Goal: Task Accomplishment & Management: Manage account settings

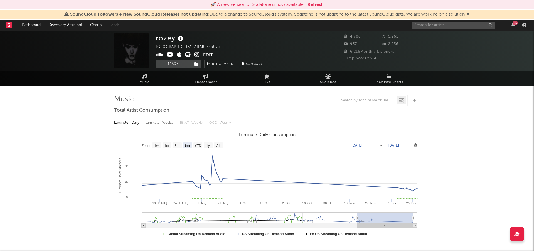
select select "6m"
click at [427, 27] on input "text" at bounding box center [454, 25] width 84 height 7
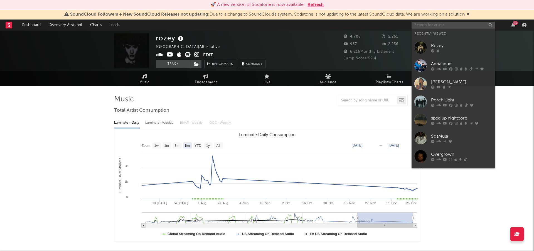
paste input "Adriatique"
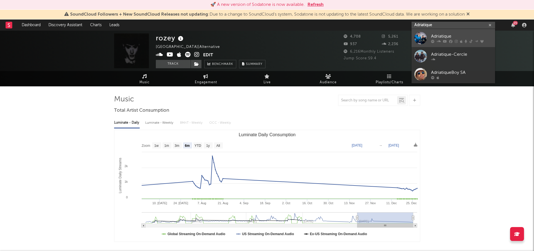
type input "Adriatique"
click at [424, 34] on div at bounding box center [421, 38] width 13 height 13
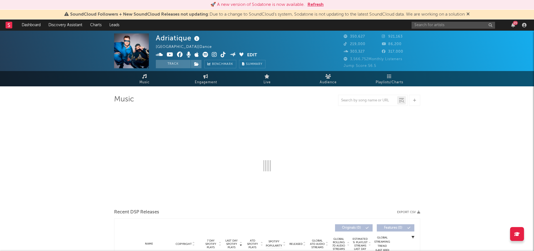
select select "6m"
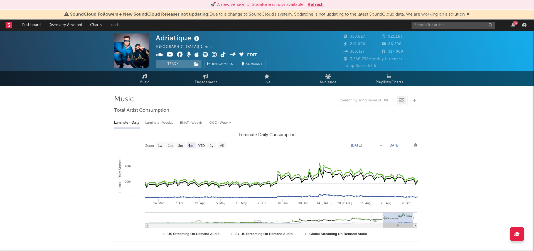
click at [250, 53] on button "Edit" at bounding box center [252, 55] width 10 height 7
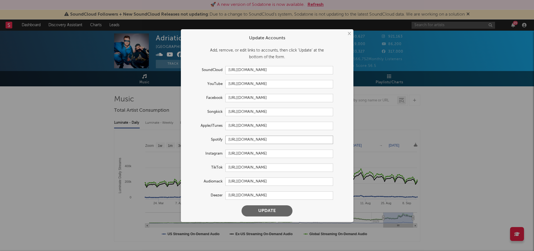
drag, startPoint x: 330, startPoint y: 141, endPoint x: 203, endPoint y: 142, distance: 126.4
click at [227, 138] on input "[URL][DOMAIN_NAME]" at bounding box center [280, 140] width 108 height 8
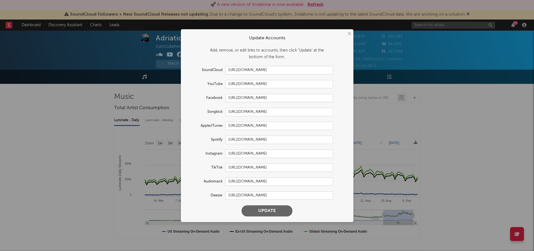
scroll to position [4, 0]
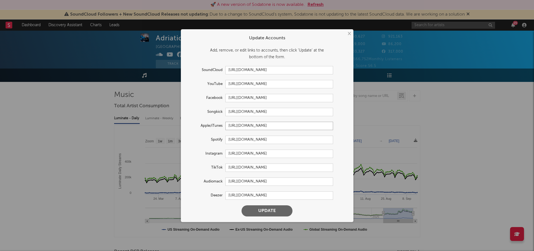
drag, startPoint x: 228, startPoint y: 127, endPoint x: 369, endPoint y: 133, distance: 140.7
click at [369, 133] on div "× Update Accounts Add, remove, or edit links to accounts, then click 'Update' a…" at bounding box center [267, 125] width 534 height 251
drag, startPoint x: 290, startPoint y: 85, endPoint x: 191, endPoint y: 81, distance: 98.9
click at [191, 81] on div "YouTube [URL][DOMAIN_NAME]" at bounding box center [260, 84] width 147 height 8
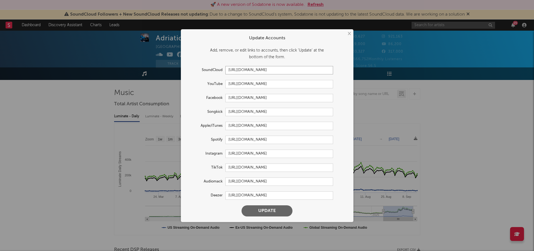
drag, startPoint x: 290, startPoint y: 70, endPoint x: 221, endPoint y: 69, distance: 69.4
click at [221, 69] on div "SoundCloud [URL][DOMAIN_NAME]" at bounding box center [260, 70] width 147 height 8
drag, startPoint x: 301, startPoint y: 154, endPoint x: 185, endPoint y: 153, distance: 116.1
click at [185, 153] on form "Update Accounts Add, remove, or edit links to accounts, then click 'Update' at …" at bounding box center [267, 125] width 167 height 187
drag, startPoint x: 330, startPoint y: 167, endPoint x: 85, endPoint y: 172, distance: 245.1
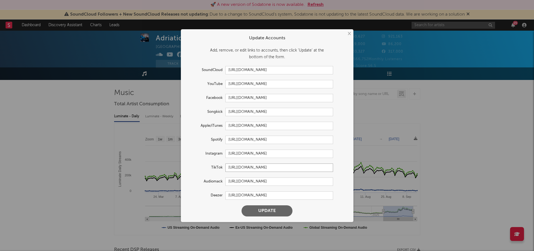
click at [199, 165] on div "TikTok [URL][DOMAIN_NAME]" at bounding box center [260, 167] width 147 height 8
drag, startPoint x: 308, startPoint y: 98, endPoint x: 123, endPoint y: 112, distance: 186.3
click at [213, 95] on div "Facebook [URL][DOMAIN_NAME]" at bounding box center [260, 98] width 147 height 8
click at [348, 33] on button "×" at bounding box center [349, 34] width 6 height 6
